Goal: Navigation & Orientation: Find specific page/section

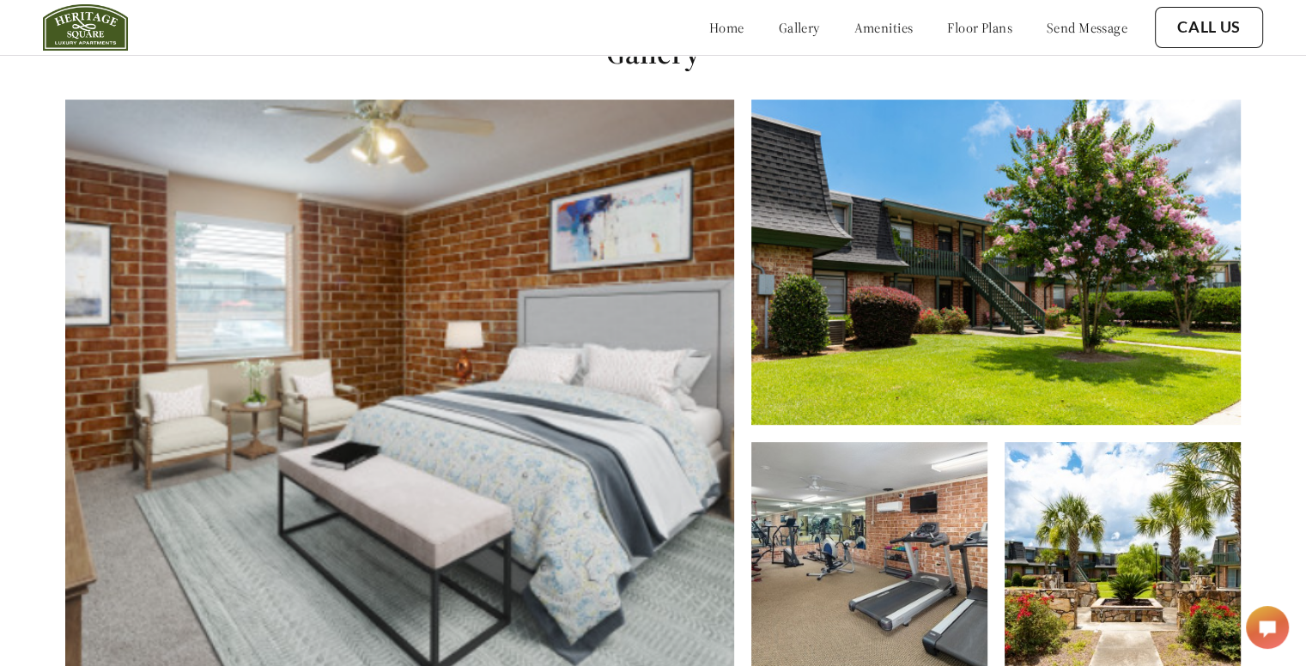
scroll to position [524, 0]
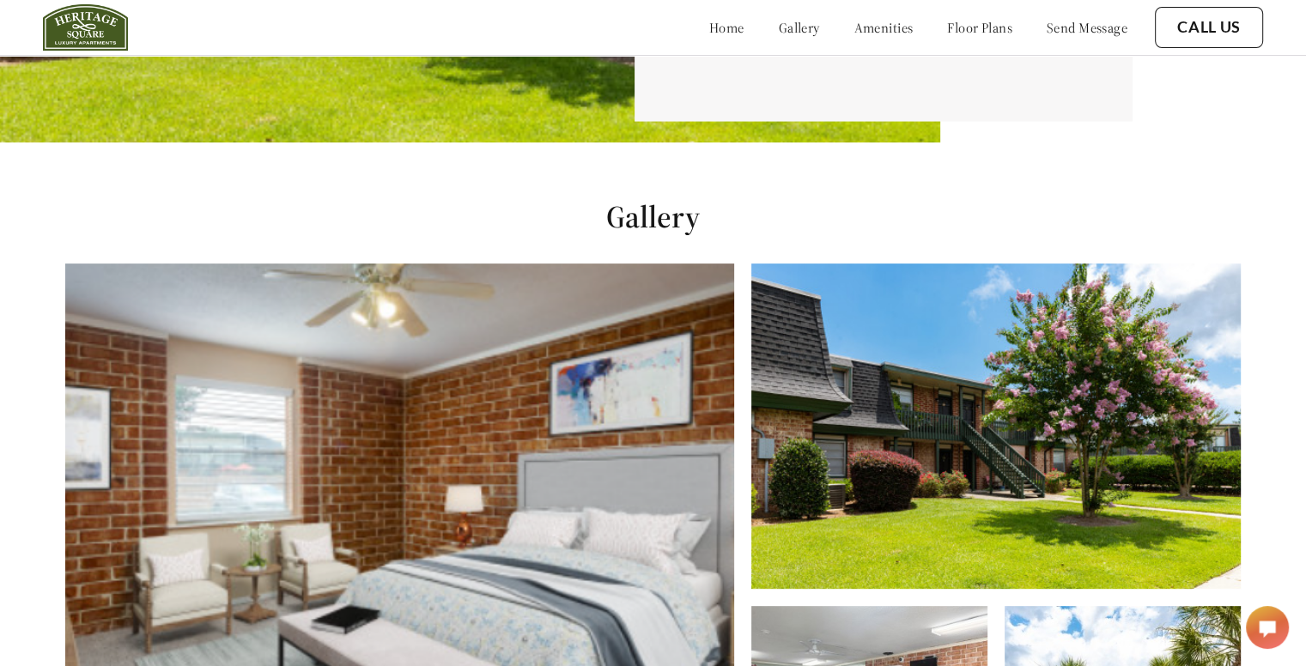
click at [779, 26] on link "gallery" at bounding box center [799, 27] width 41 height 17
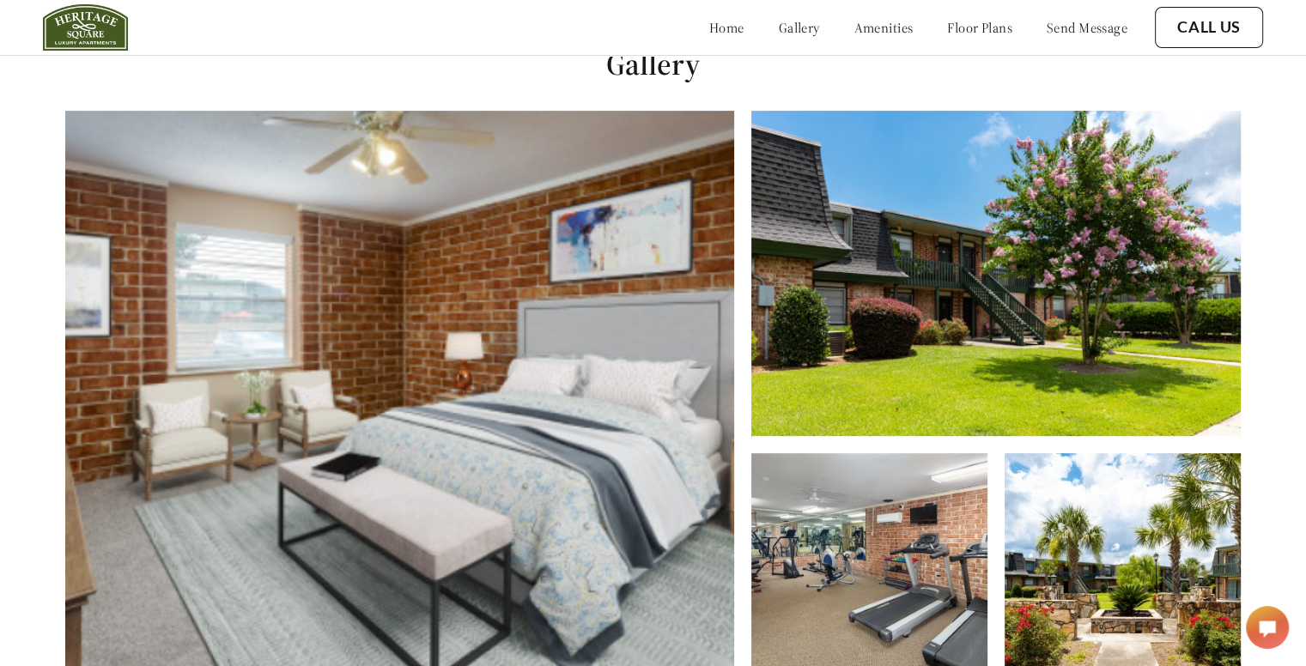
scroll to position [679, 0]
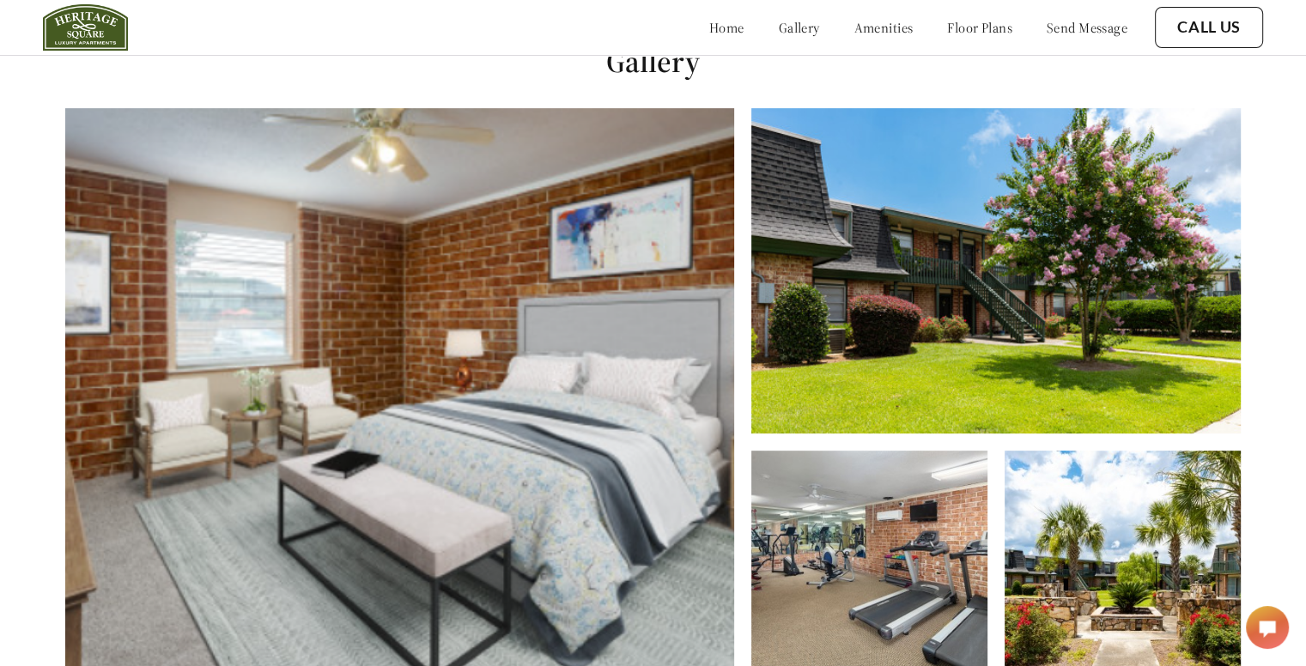
click at [968, 19] on link "floor plans" at bounding box center [979, 27] width 65 height 17
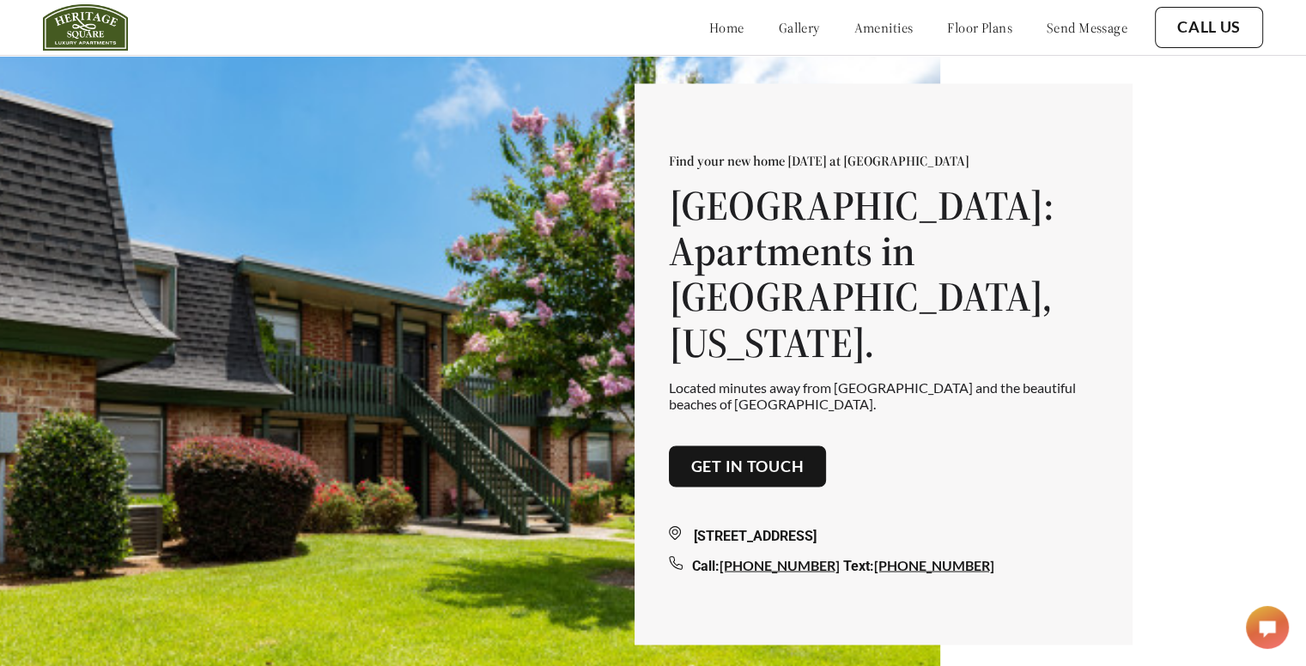
click at [709, 27] on link "home" at bounding box center [726, 27] width 35 height 17
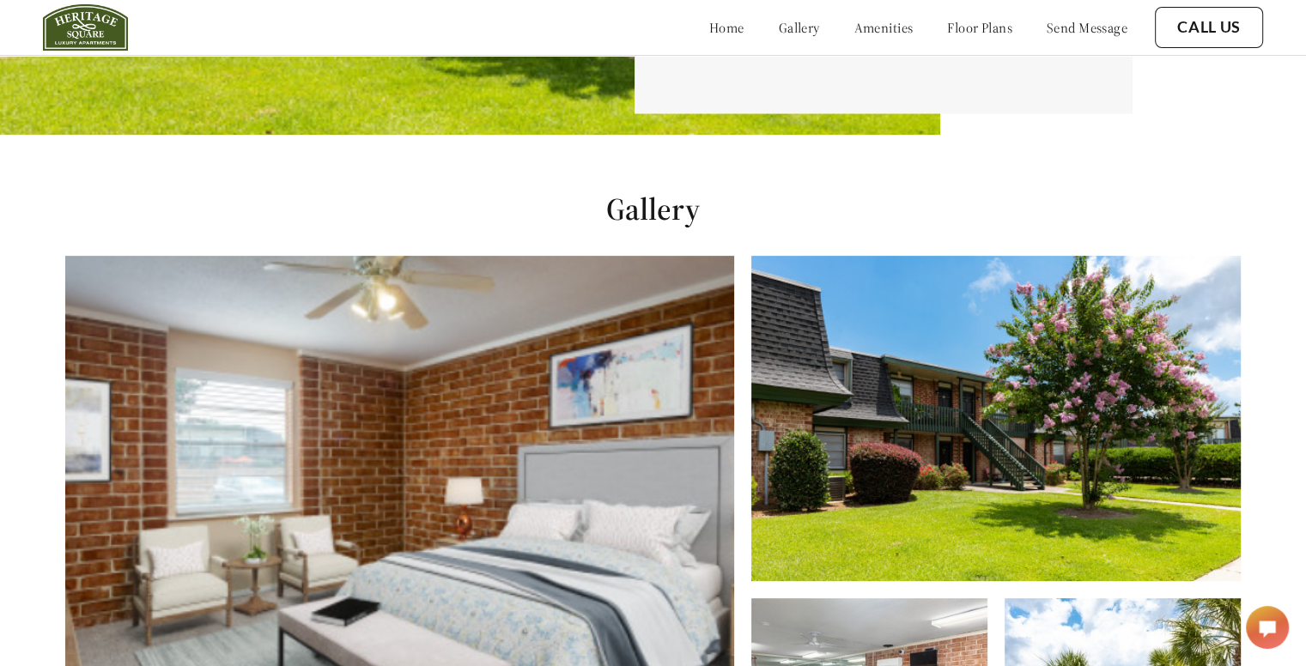
scroll to position [524, 0]
